Goal: Information Seeking & Learning: Learn about a topic

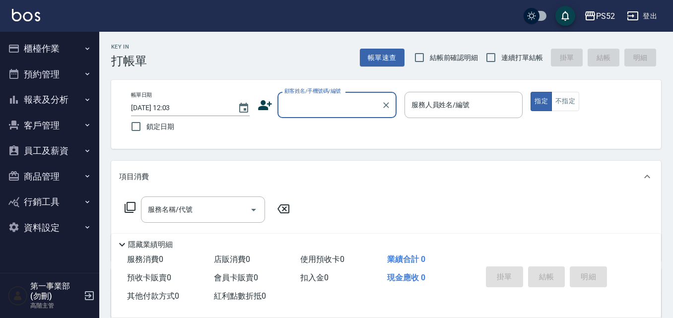
click at [72, 45] on button "櫃檯作業" at bounding box center [49, 49] width 91 height 26
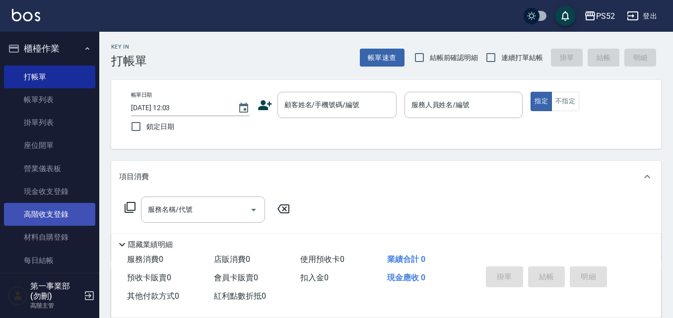
click at [69, 224] on link "高階收支登錄" at bounding box center [49, 214] width 91 height 23
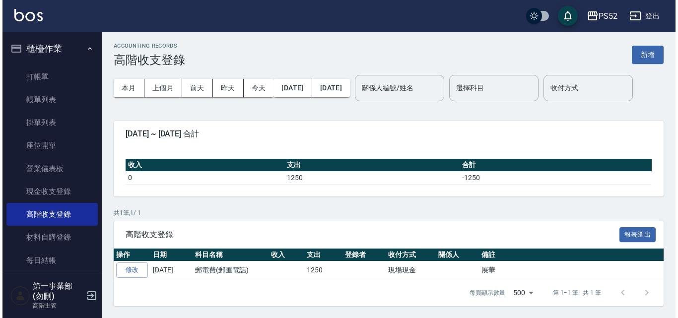
scroll to position [32, 0]
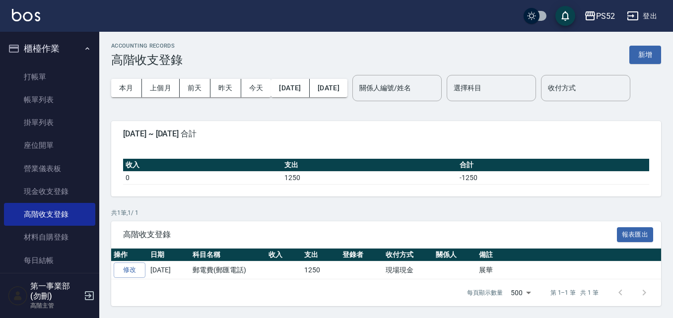
click at [132, 132] on span "[DATE] ~ [DATE] 合計" at bounding box center [386, 134] width 526 height 10
click at [336, 7] on button "PS52" at bounding box center [599, 16] width 39 height 20
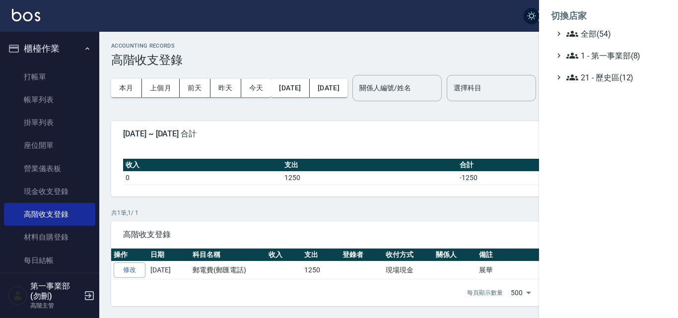
drag, startPoint x: 603, startPoint y: 30, endPoint x: 604, endPoint y: 149, distance: 118.6
click at [336, 31] on span "全部(54)" at bounding box center [614, 34] width 96 height 12
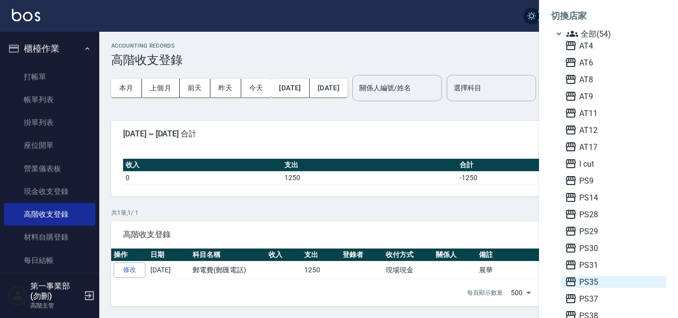
click at [336, 284] on span "PS35" at bounding box center [613, 282] width 97 height 12
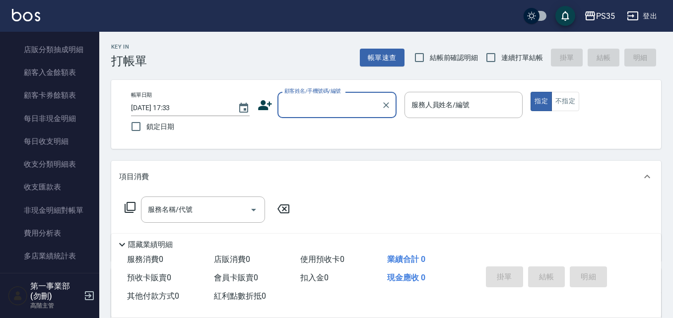
scroll to position [744, 0]
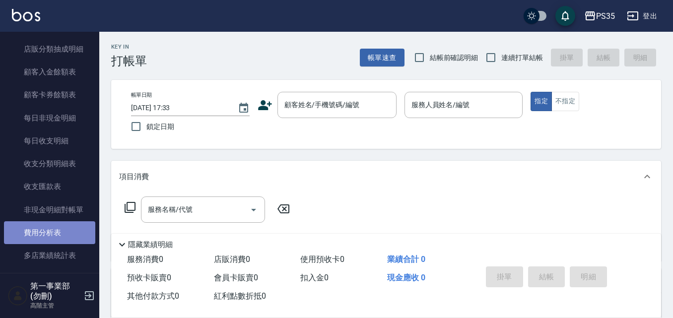
click at [65, 235] on link "費用分析表" at bounding box center [49, 232] width 91 height 23
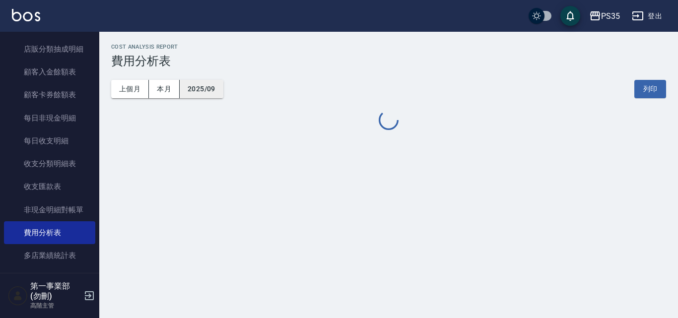
click at [210, 89] on button "2025/09" at bounding box center [202, 89] width 44 height 18
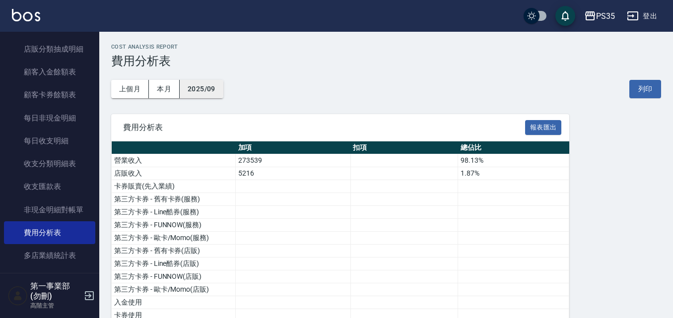
click at [206, 90] on button "2025/09" at bounding box center [202, 89] width 44 height 18
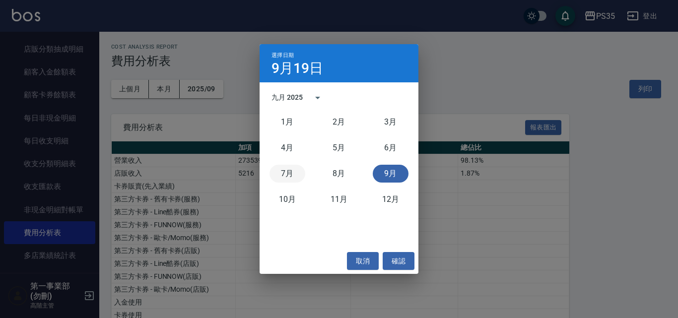
click at [293, 173] on button "7月" at bounding box center [287, 174] width 36 height 18
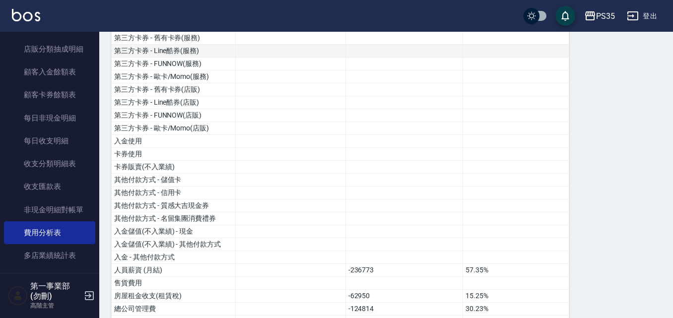
scroll to position [298, 0]
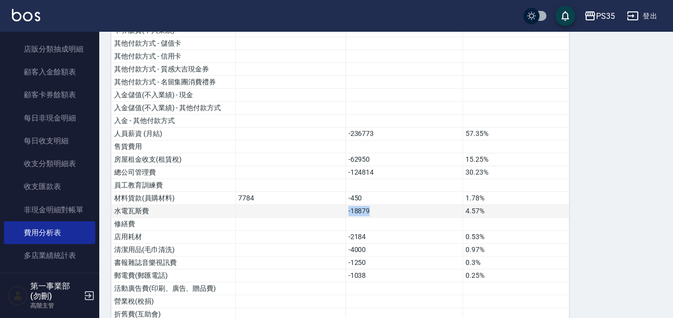
drag, startPoint x: 380, startPoint y: 210, endPoint x: 343, endPoint y: 210, distance: 37.2
click at [343, 210] on tr "水電瓦斯費 -18879 4.57%" at bounding box center [340, 211] width 457 height 13
click at [366, 210] on td "-18879" at bounding box center [404, 211] width 118 height 13
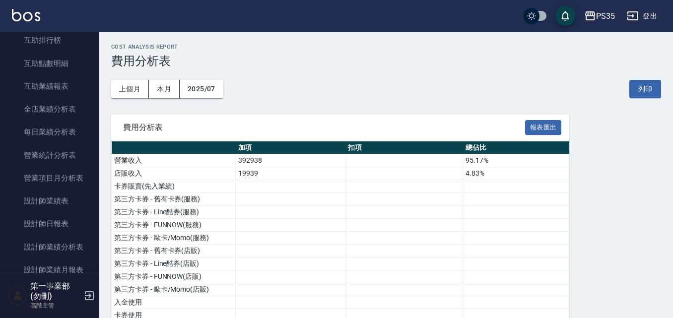
scroll to position [0, 0]
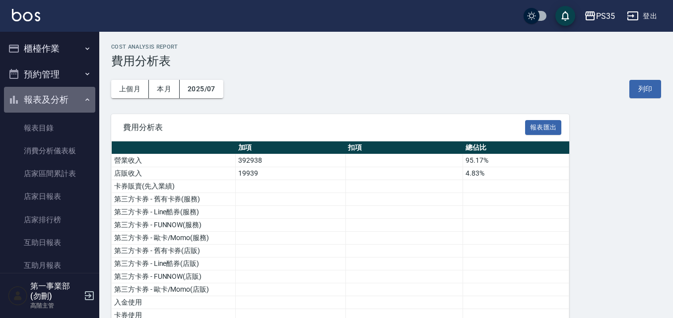
click at [67, 107] on button "報表及分析" at bounding box center [49, 100] width 91 height 26
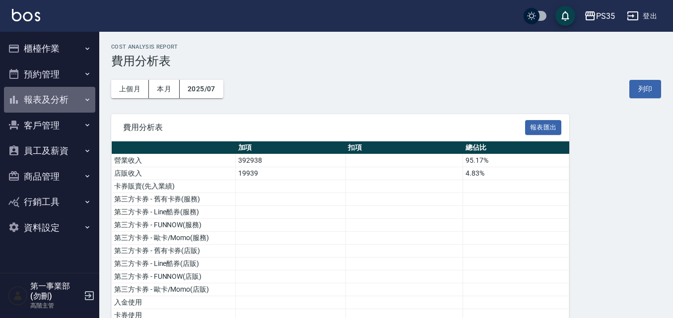
click at [67, 107] on button "報表及分析" at bounding box center [49, 100] width 91 height 26
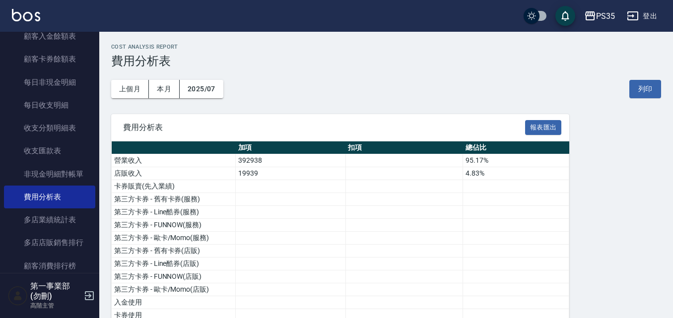
scroll to position [794, 0]
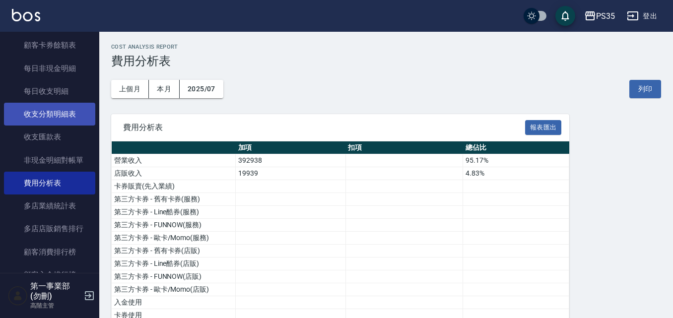
click at [69, 120] on link "收支分類明細表" at bounding box center [49, 114] width 91 height 23
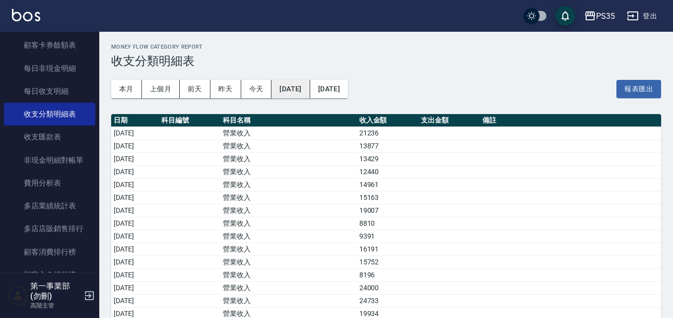
click at [310, 88] on button "[DATE]" at bounding box center [290, 89] width 38 height 18
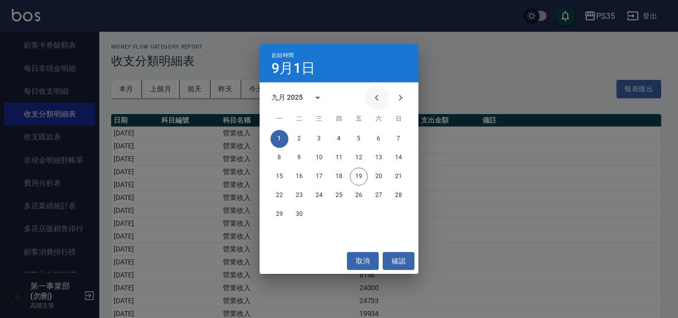
click at [383, 99] on button "Previous month" at bounding box center [377, 98] width 24 height 24
click at [303, 137] on button "1" at bounding box center [299, 139] width 18 height 18
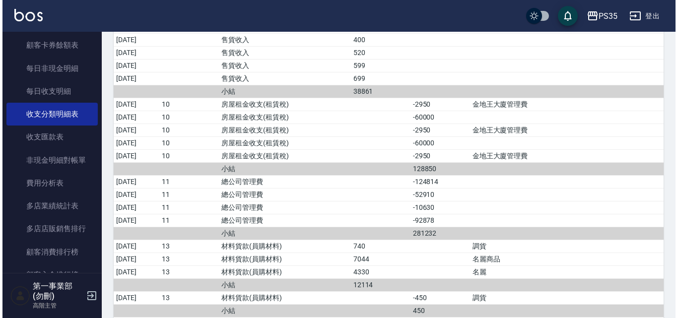
scroll to position [1637, 0]
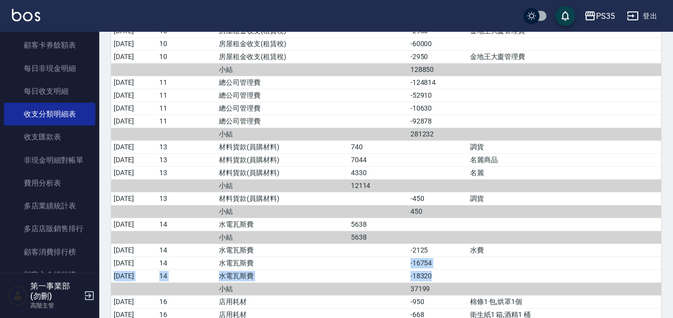
drag, startPoint x: 414, startPoint y: 265, endPoint x: 485, endPoint y: 273, distance: 70.9
click at [485, 273] on td "a dense table" at bounding box center [563, 275] width 193 height 13
click at [601, 16] on div "PS35" at bounding box center [605, 16] width 19 height 12
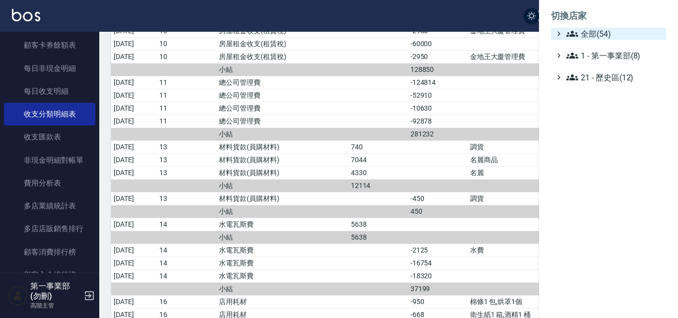
click at [603, 30] on span "全部(54)" at bounding box center [614, 34] width 96 height 12
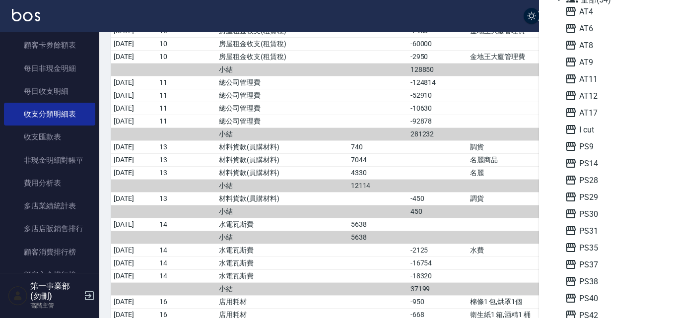
scroll to position [50, 0]
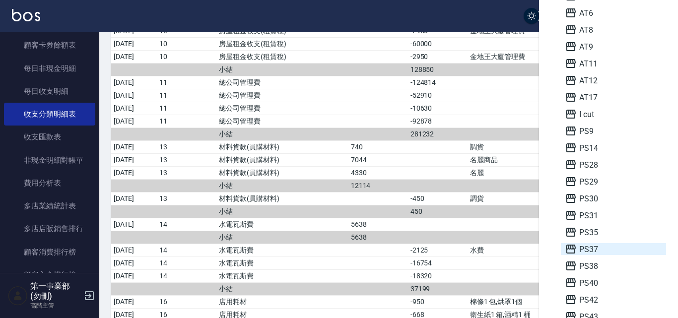
click at [591, 248] on span "PS37" at bounding box center [613, 249] width 97 height 12
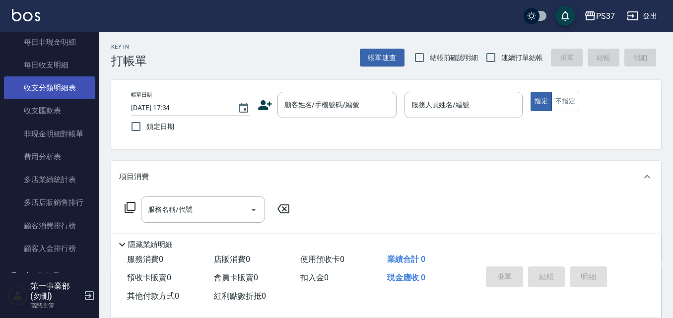
scroll to position [794, 0]
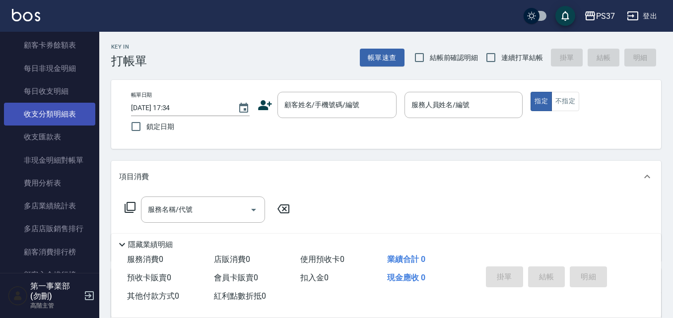
click at [72, 111] on link "收支分類明細表" at bounding box center [49, 114] width 91 height 23
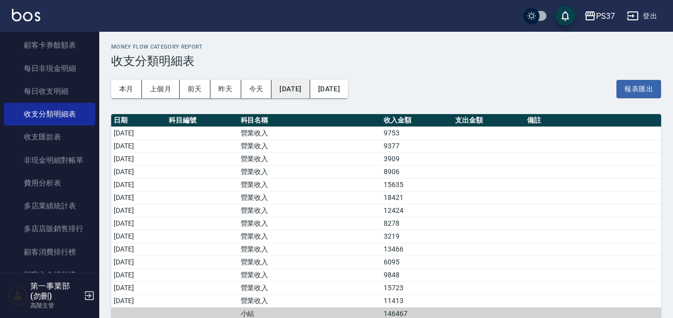
click at [310, 89] on button "[DATE]" at bounding box center [290, 89] width 38 height 18
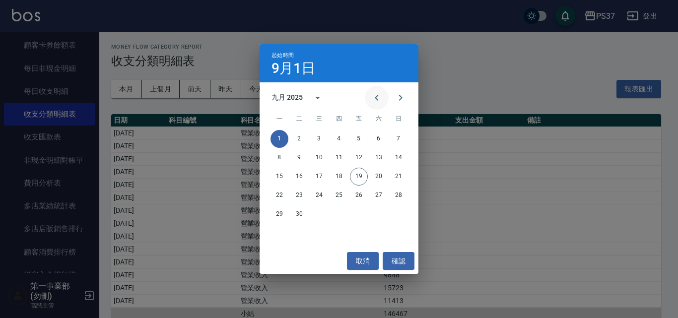
click at [379, 98] on icon "Previous month" at bounding box center [377, 98] width 12 height 12
click at [300, 138] on button "1" at bounding box center [299, 139] width 18 height 18
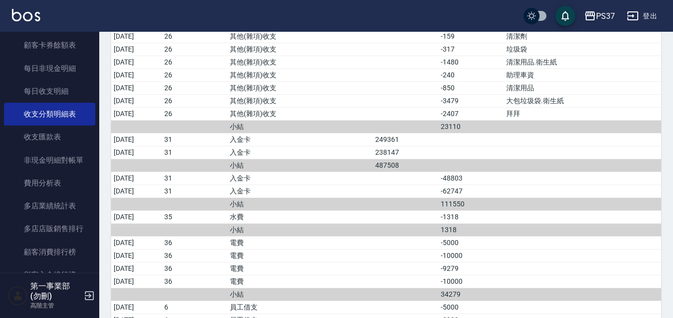
scroll to position [1836, 0]
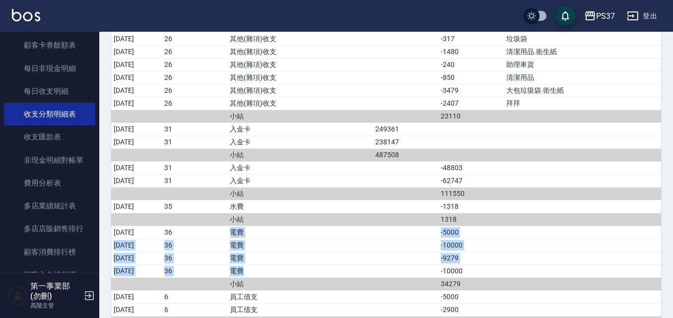
drag, startPoint x: 253, startPoint y: 232, endPoint x: 293, endPoint y: 269, distance: 54.4
click at [293, 269] on td "電費" at bounding box center [299, 270] width 145 height 13
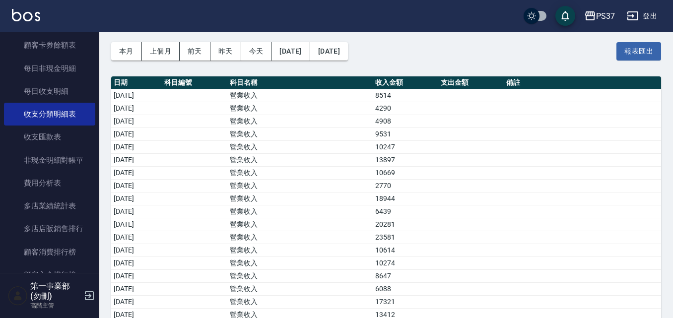
scroll to position [0, 0]
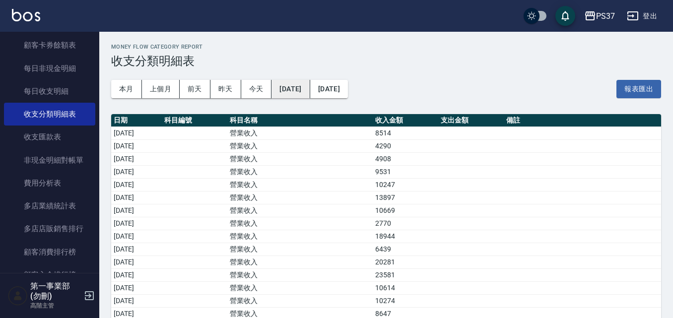
click at [297, 88] on button "[DATE]" at bounding box center [290, 89] width 38 height 18
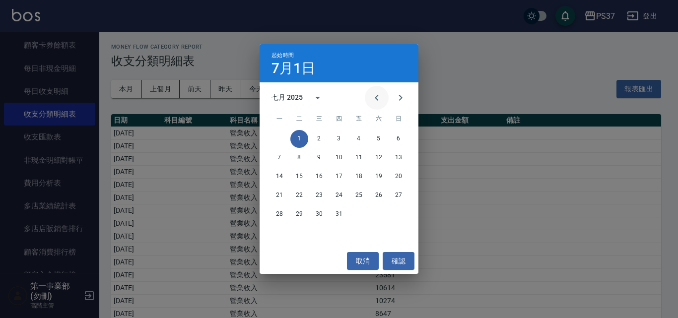
click at [381, 100] on icon "Previous month" at bounding box center [377, 98] width 12 height 12
click at [395, 137] on button "1" at bounding box center [398, 139] width 18 height 18
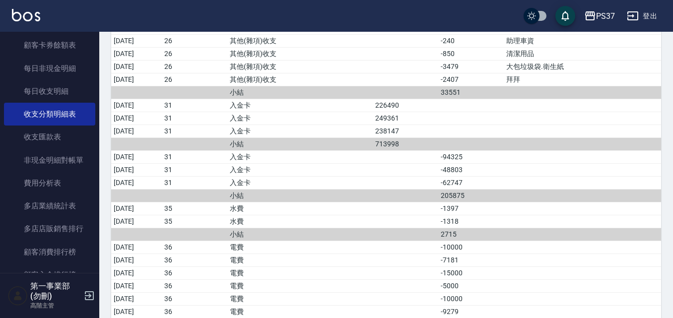
scroll to position [1591, 0]
